Goal: Transaction & Acquisition: Obtain resource

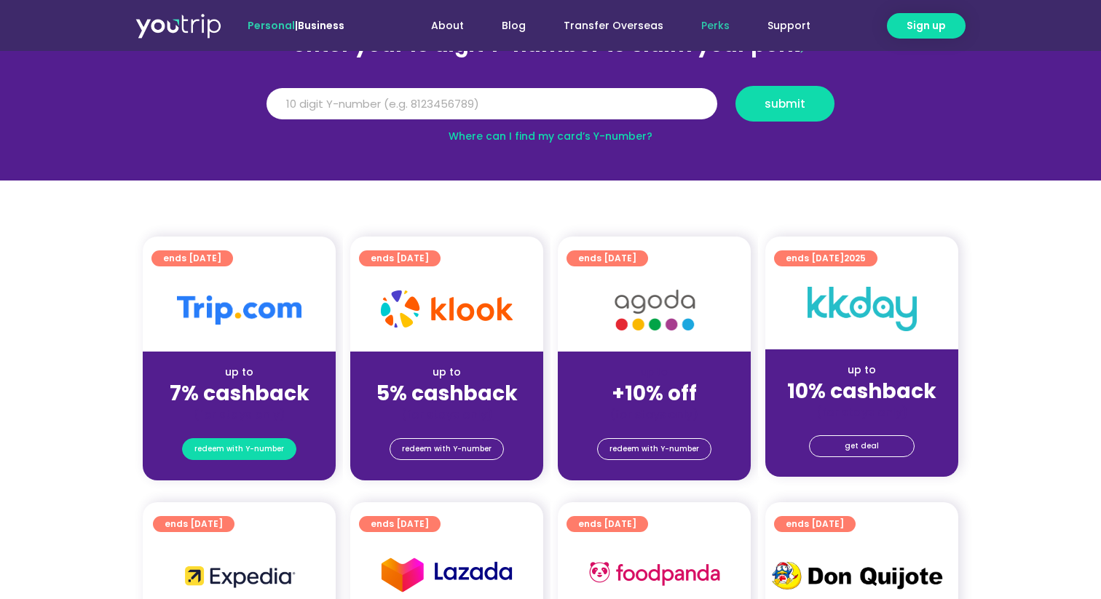
click at [269, 455] on span "redeem with Y-number" at bounding box center [239, 449] width 90 height 20
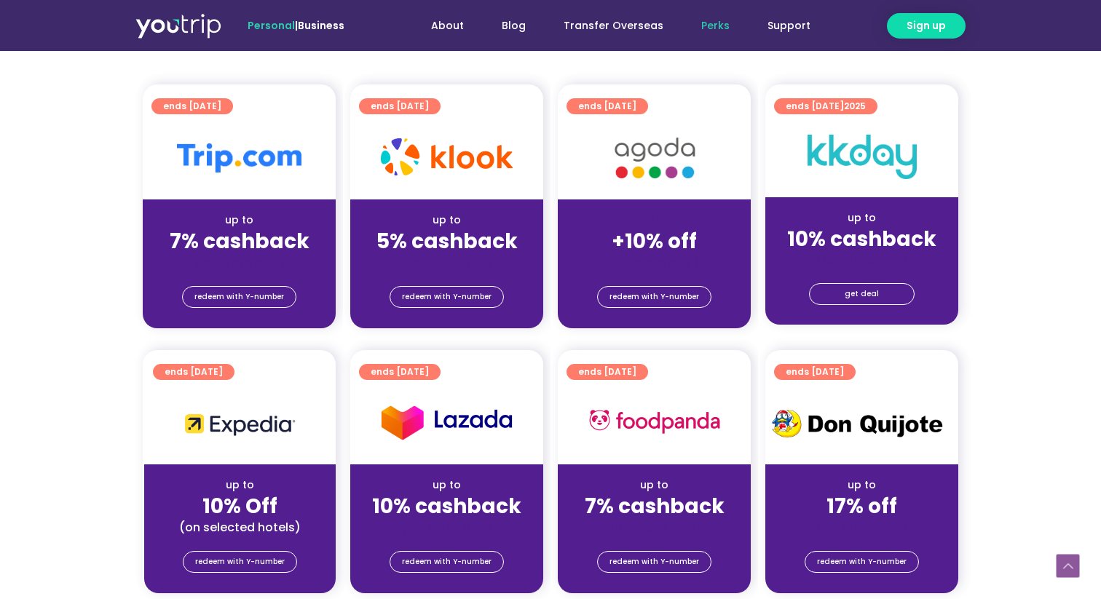
scroll to position [337, 0]
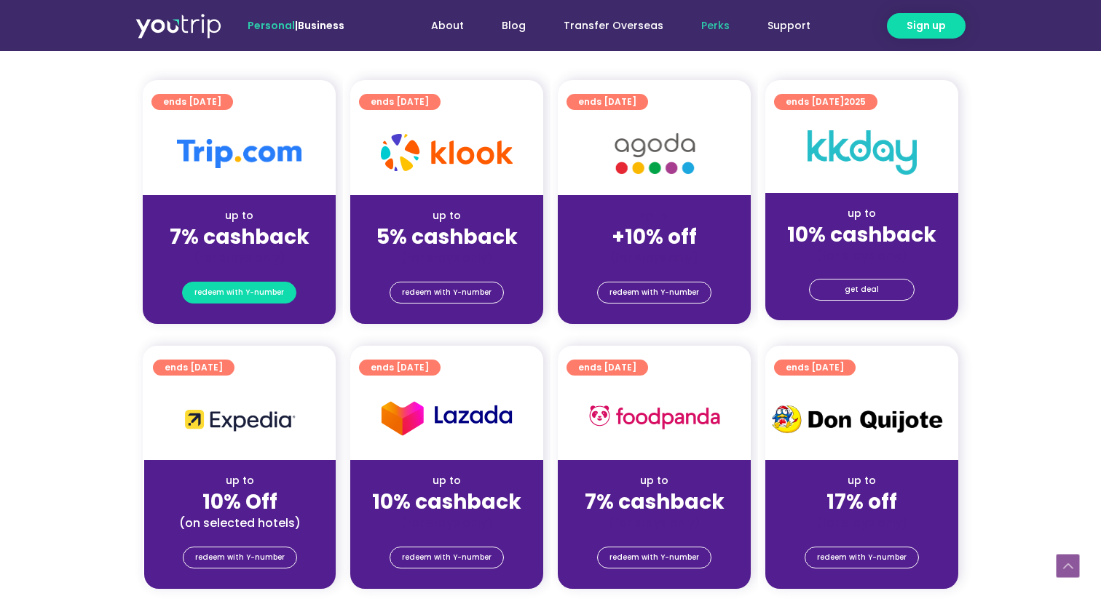
click at [271, 295] on span "redeem with Y-number" at bounding box center [239, 293] width 90 height 20
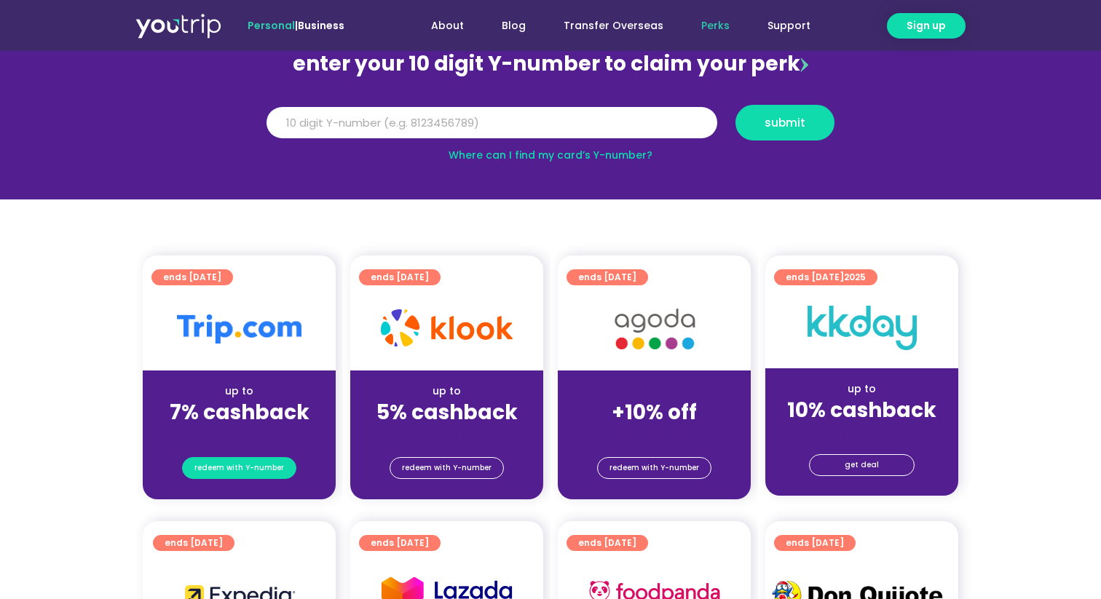
scroll to position [160, 0]
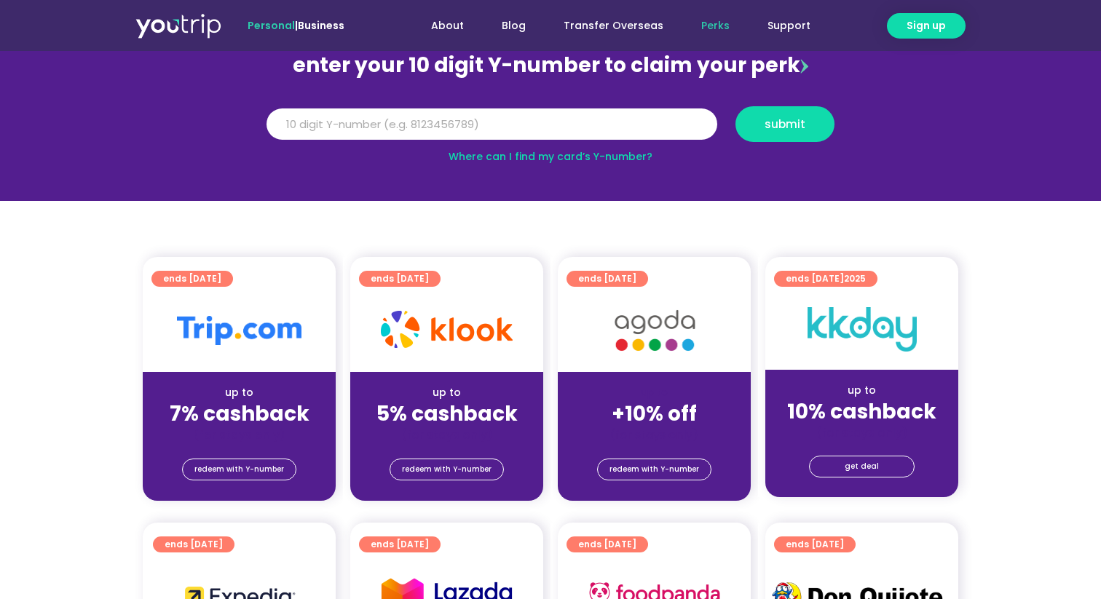
click at [245, 318] on img at bounding box center [239, 330] width 125 height 29
click at [252, 384] on div "up to 7% cashback (for stays only)" at bounding box center [239, 407] width 193 height 71
click at [221, 277] on span "ends [DATE]" at bounding box center [192, 279] width 58 height 16
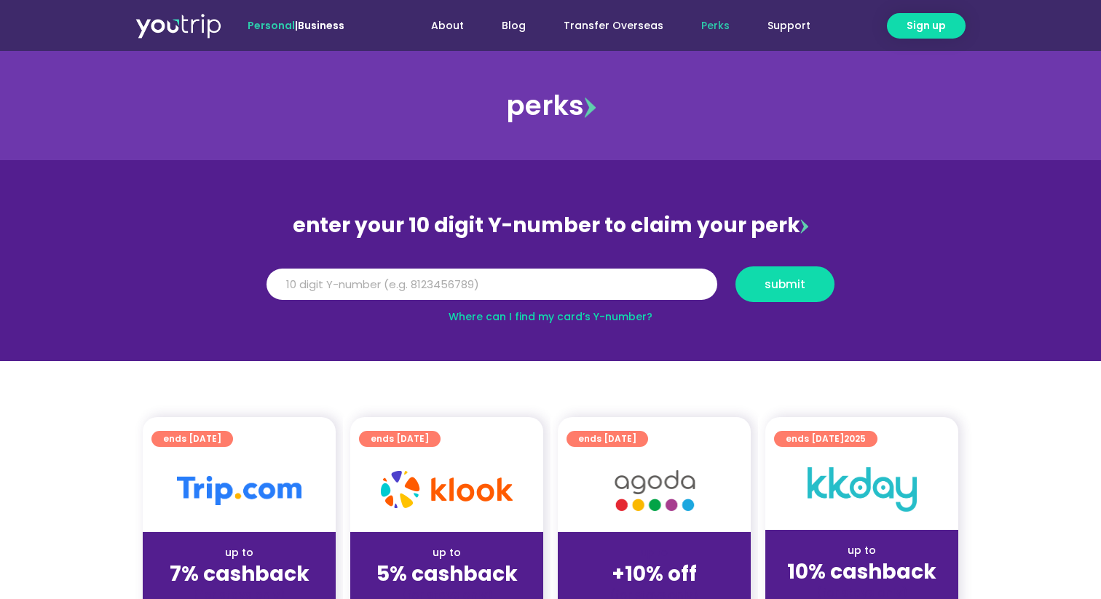
click at [257, 476] on img at bounding box center [239, 490] width 125 height 29
click at [243, 519] on div at bounding box center [239, 490] width 193 height 83
click at [242, 568] on strong "7% cashback" at bounding box center [240, 574] width 140 height 28
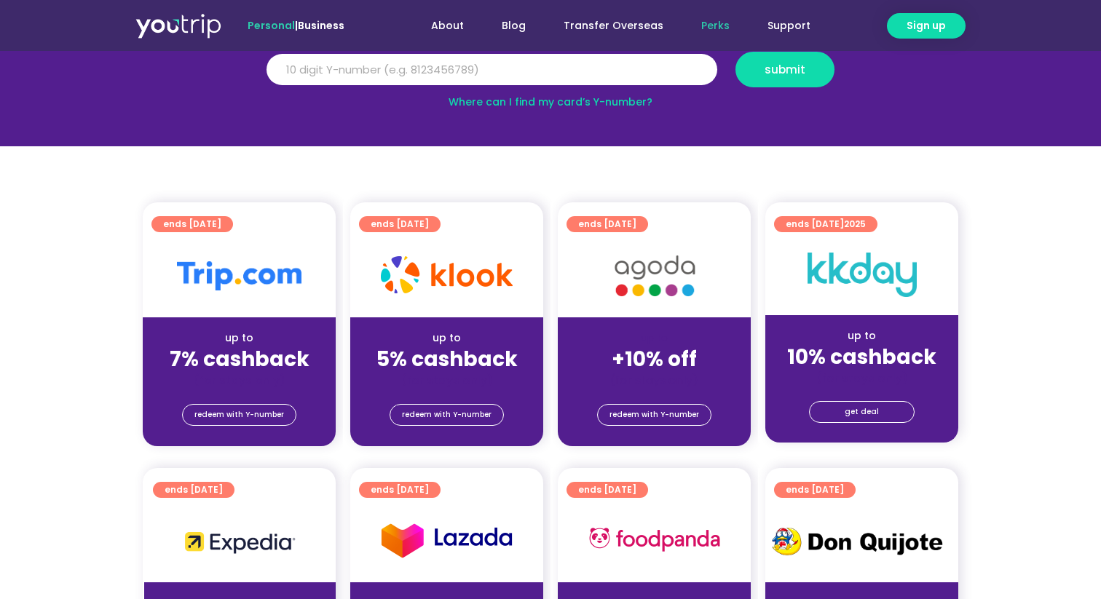
scroll to position [377, 0]
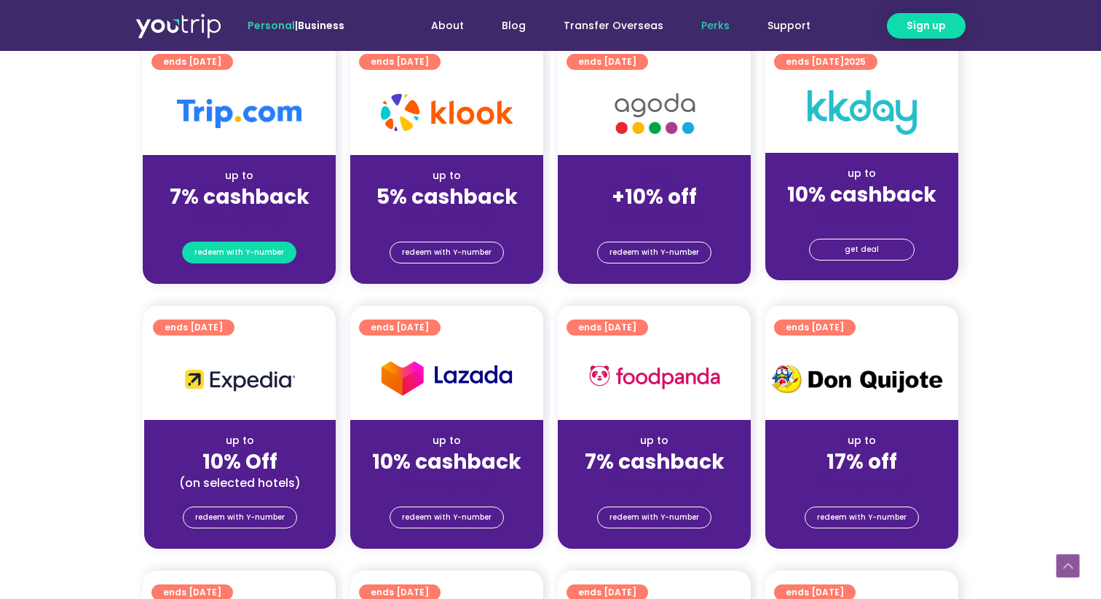
click at [258, 256] on span "redeem with Y-number" at bounding box center [239, 253] width 90 height 20
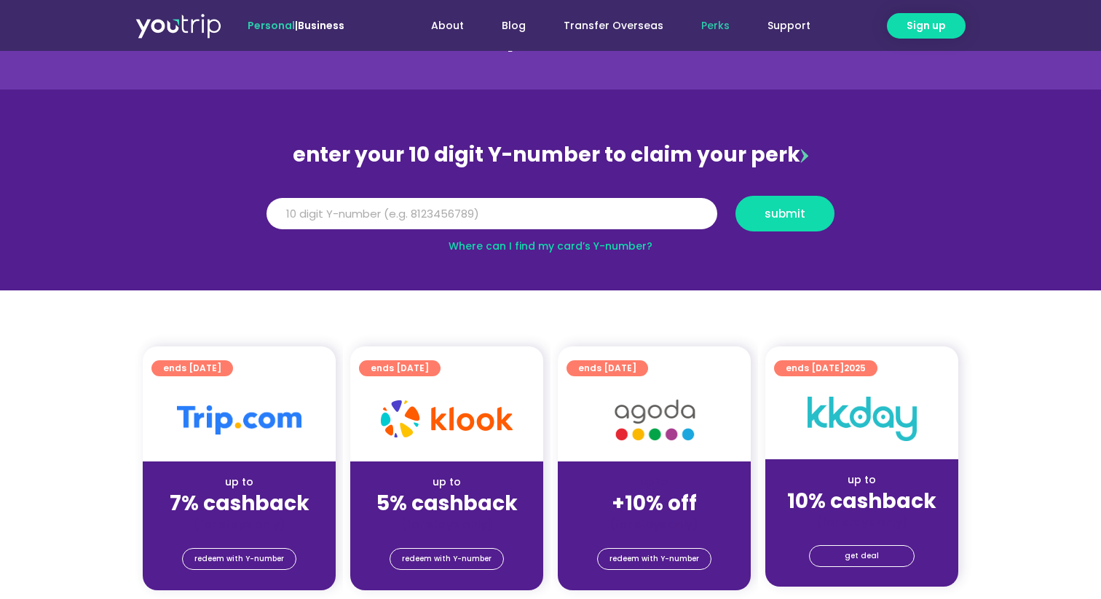
scroll to position [65, 0]
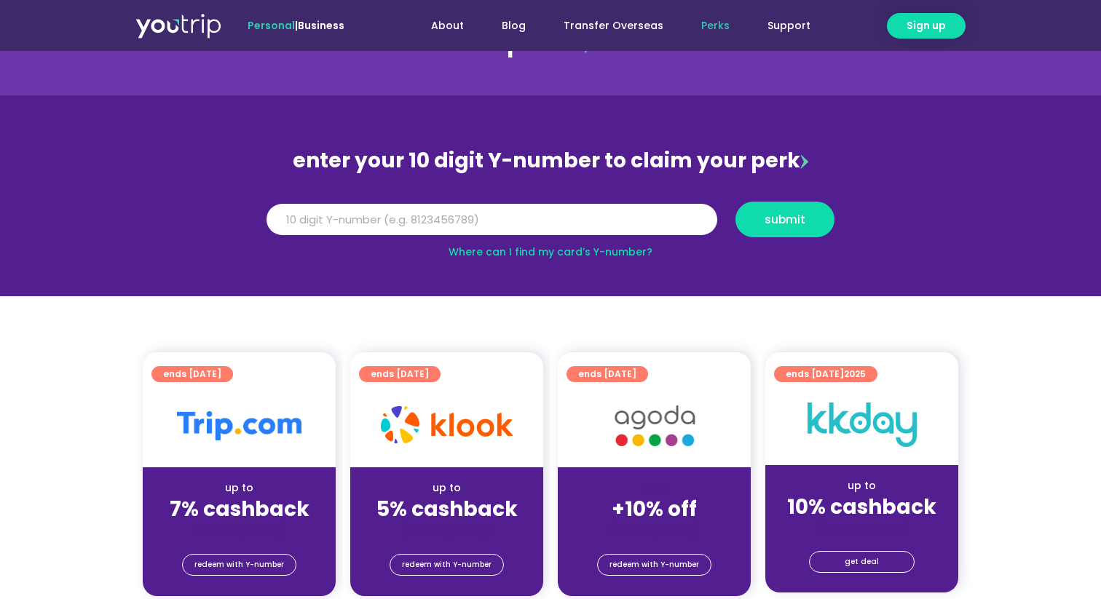
click at [545, 251] on link "Where can I find my card’s Y-number?" at bounding box center [551, 252] width 204 height 15
click at [380, 221] on input "Y Number" at bounding box center [492, 220] width 451 height 32
type input "8165157605"
click at [765, 226] on button "submit" at bounding box center [785, 220] width 99 height 36
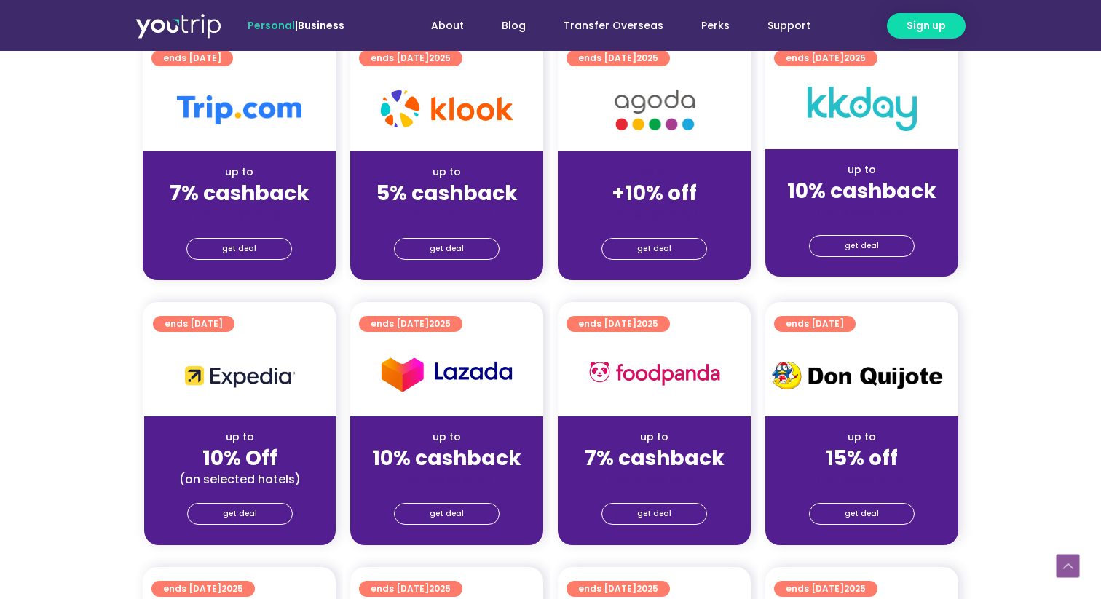
scroll to position [429, 0]
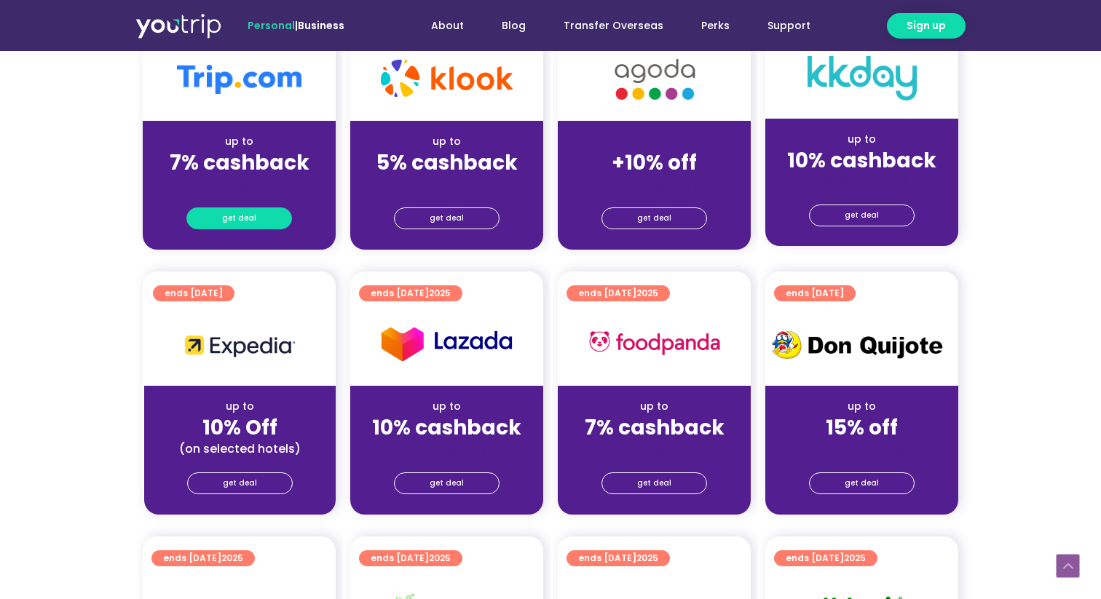
click at [264, 221] on link "get deal" at bounding box center [239, 219] width 106 height 22
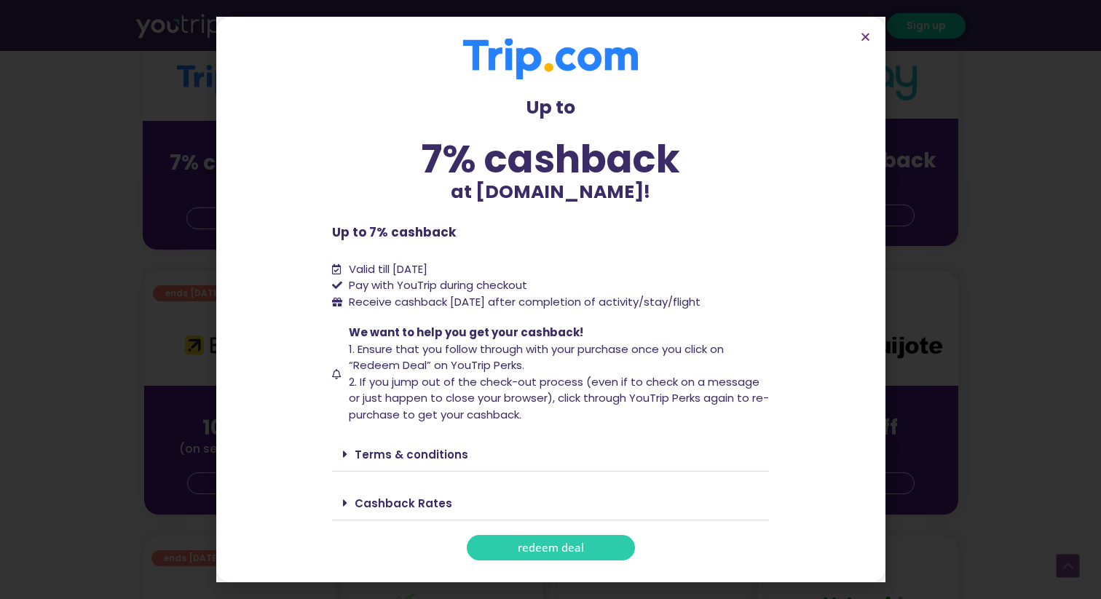
click at [464, 450] on div "Terms & conditions" at bounding box center [550, 455] width 437 height 34
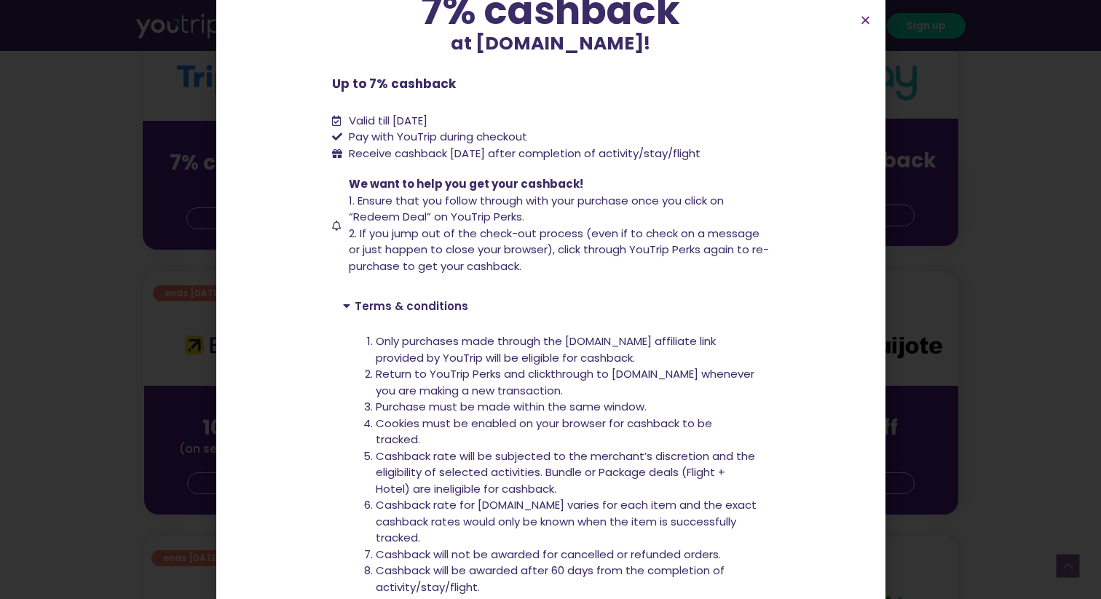
scroll to position [0, 0]
